Goal: Information Seeking & Learning: Stay updated

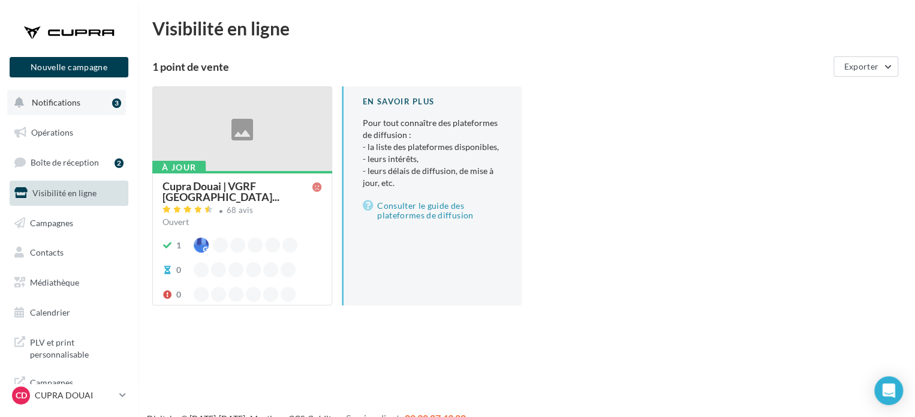
click at [52, 91] on button "Notifications 3" at bounding box center [66, 102] width 119 height 25
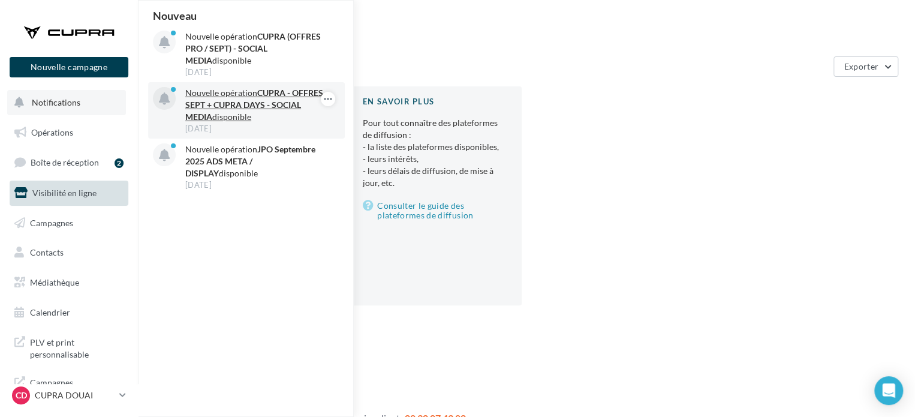
click at [283, 125] on div "[DATE]" at bounding box center [254, 128] width 139 height 11
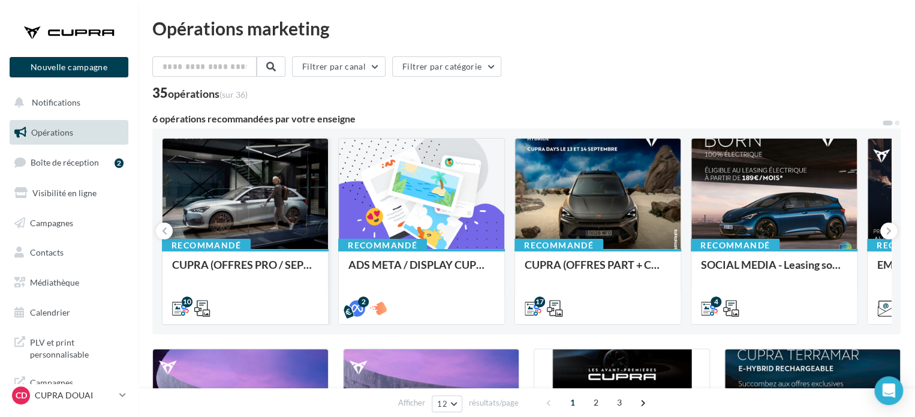
click at [261, 221] on div at bounding box center [244, 194] width 165 height 112
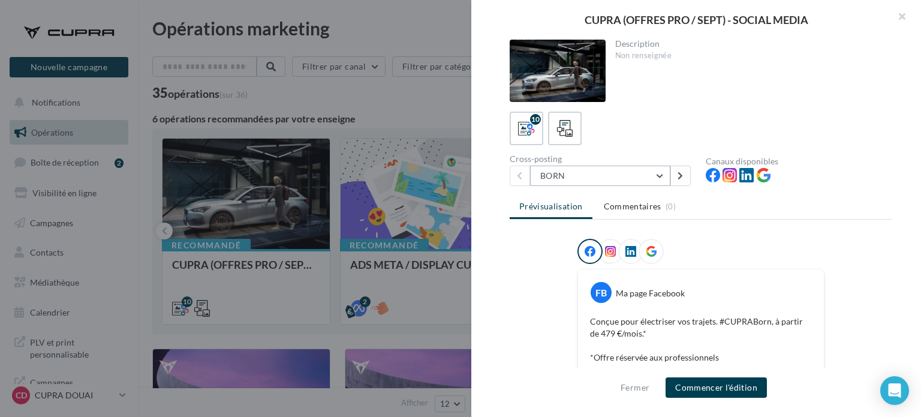
click at [600, 175] on button "BORN" at bounding box center [600, 175] width 140 height 20
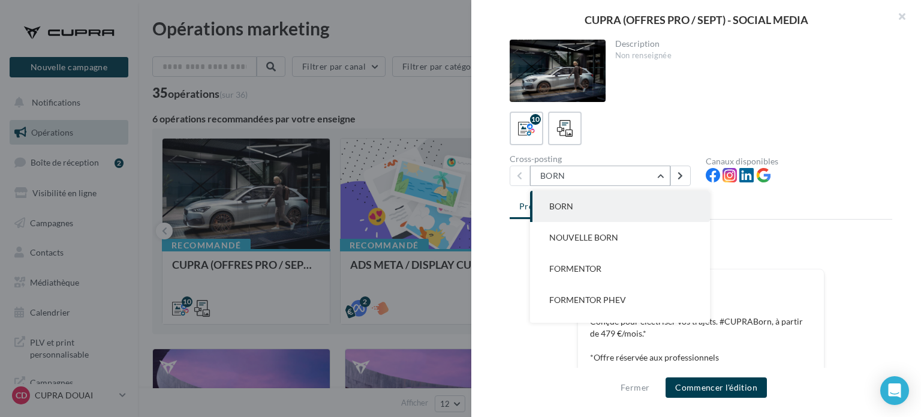
click at [609, 172] on button "BORN" at bounding box center [600, 175] width 140 height 20
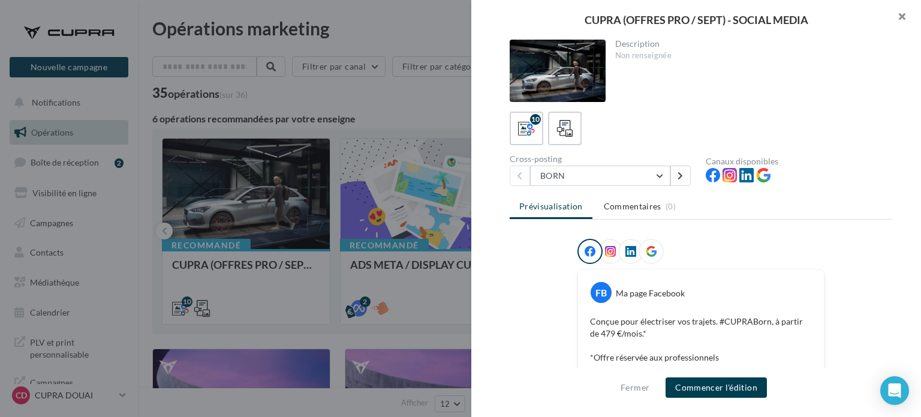
click at [902, 21] on button "button" at bounding box center [897, 18] width 48 height 36
